Goal: Contribute content: Add original content to the website for others to see

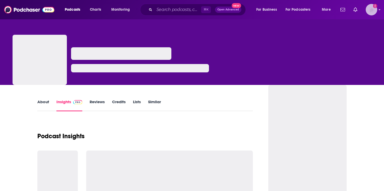
click at [375, 12] on img "Logged in as AutumnKatie" at bounding box center [370, 9] width 11 height 11
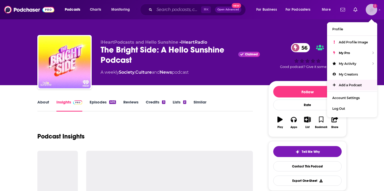
click at [345, 81] on link "Add a Podcast" at bounding box center [352, 85] width 50 height 11
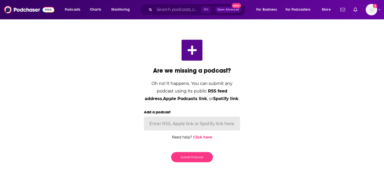
click at [174, 127] on input "Add a podcast" at bounding box center [192, 123] width 96 height 14
paste input "[URL][DOMAIN_NAME]"
type input "[URL][DOMAIN_NAME]"
click at [190, 158] on button "Submit Podcast" at bounding box center [192, 157] width 42 height 10
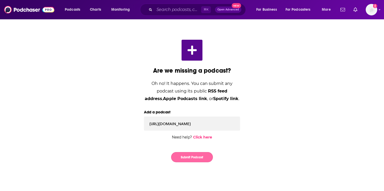
scroll to position [0, 0]
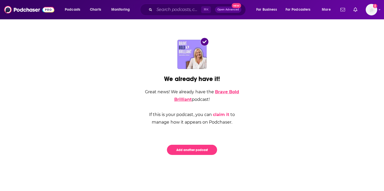
click at [224, 91] on link "Brave Bold Brilliant" at bounding box center [206, 95] width 65 height 13
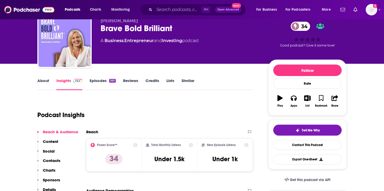
scroll to position [24, 0]
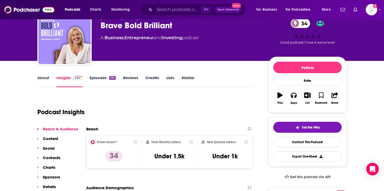
click at [40, 79] on link "About" at bounding box center [43, 81] width 12 height 12
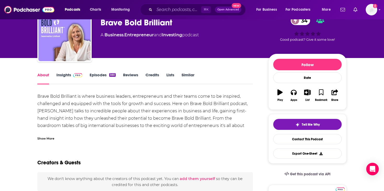
scroll to position [29, 0]
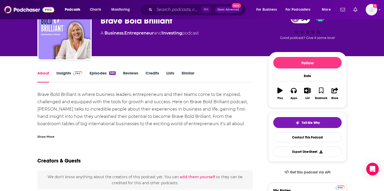
click at [52, 135] on div "Show More" at bounding box center [45, 136] width 17 height 5
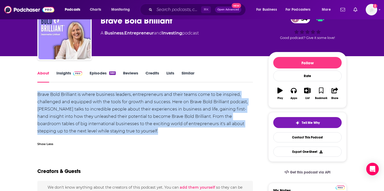
drag, startPoint x: 35, startPoint y: 95, endPoint x: 181, endPoint y: 135, distance: 151.1
copy div "Brave Bold Brilliant is where business leaders, entrepreneurs and their teams c…"
